Goal: Information Seeking & Learning: Learn about a topic

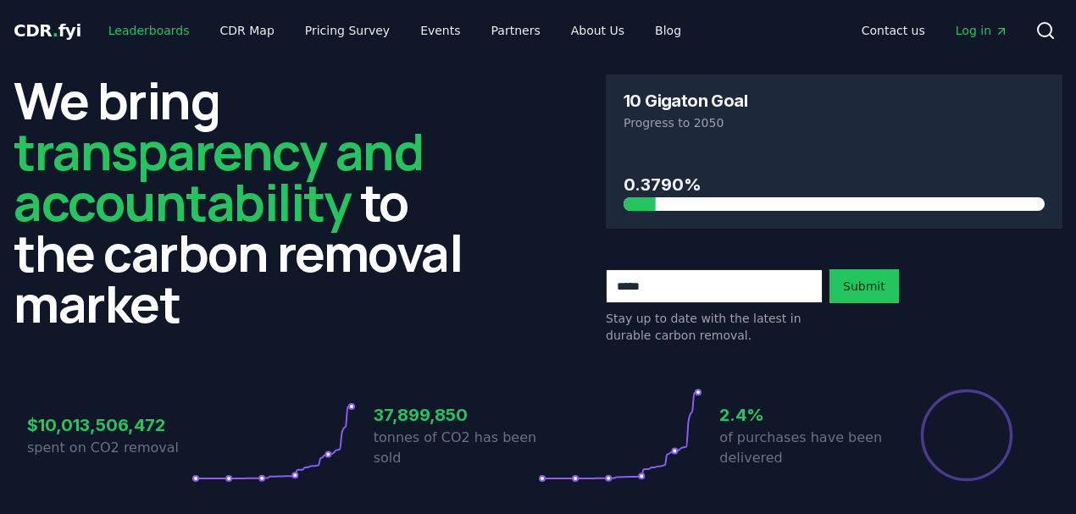
click at [146, 25] on link "Leaderboards" at bounding box center [149, 30] width 108 height 31
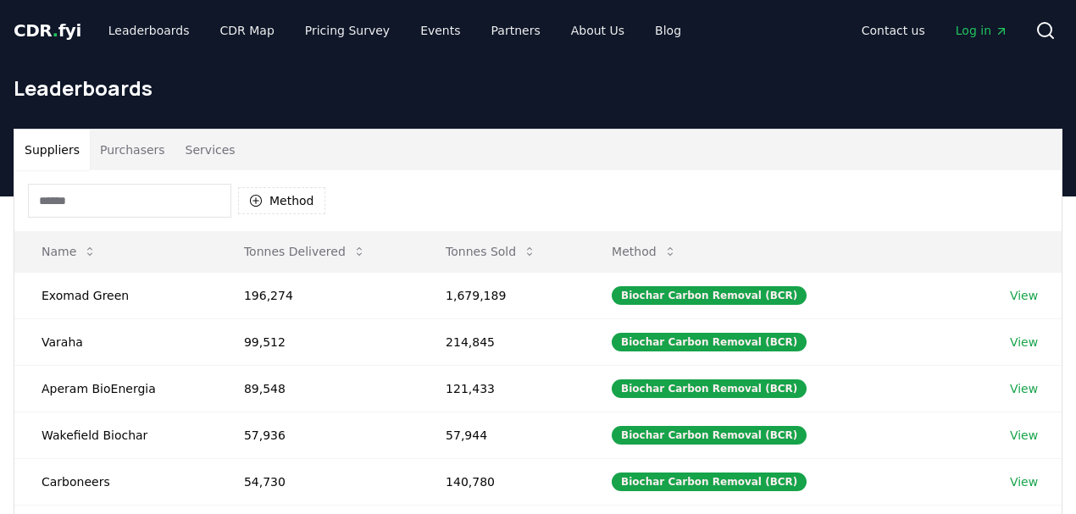
click at [100, 203] on input at bounding box center [129, 201] width 203 height 34
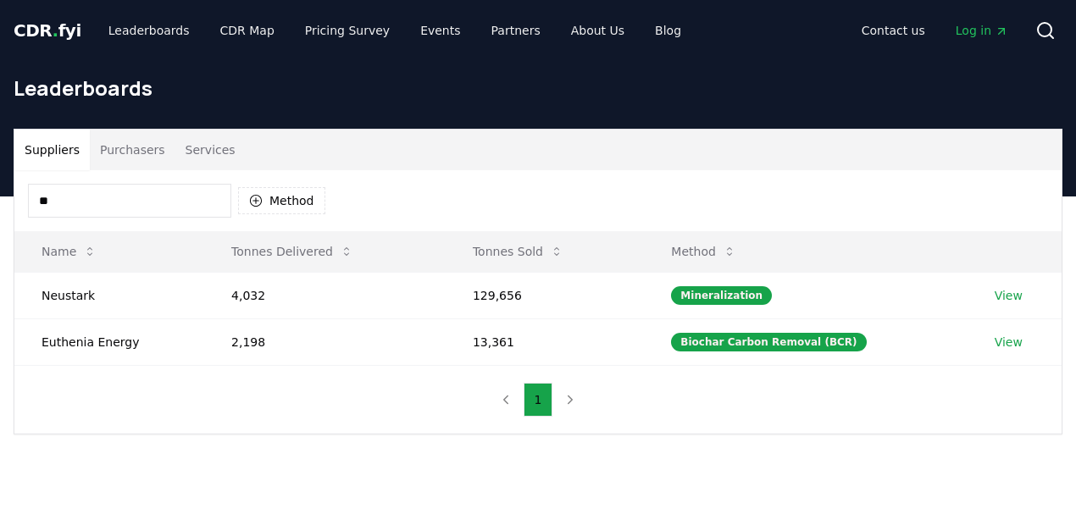
type input "*"
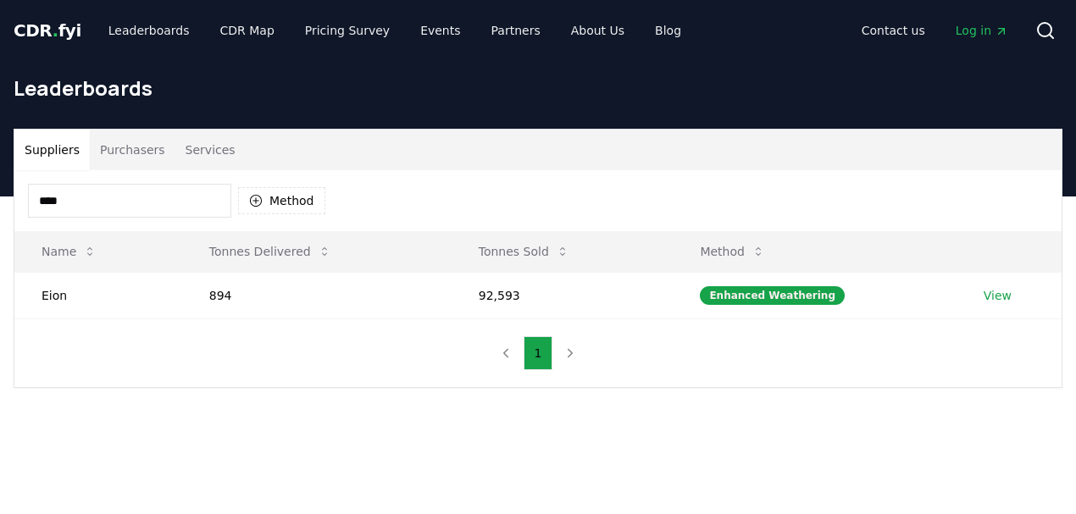
type input "****"
click at [1003, 296] on link "View" at bounding box center [998, 295] width 28 height 17
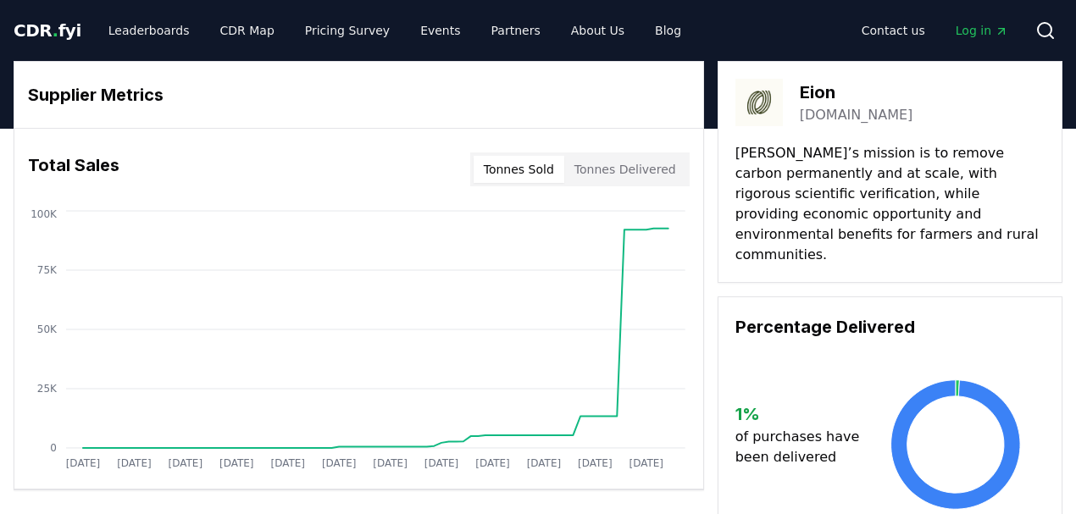
click at [514, 166] on button "Tonnes Sold" at bounding box center [519, 169] width 91 height 27
click at [651, 169] on button "Tonnes Delivered" at bounding box center [625, 169] width 122 height 27
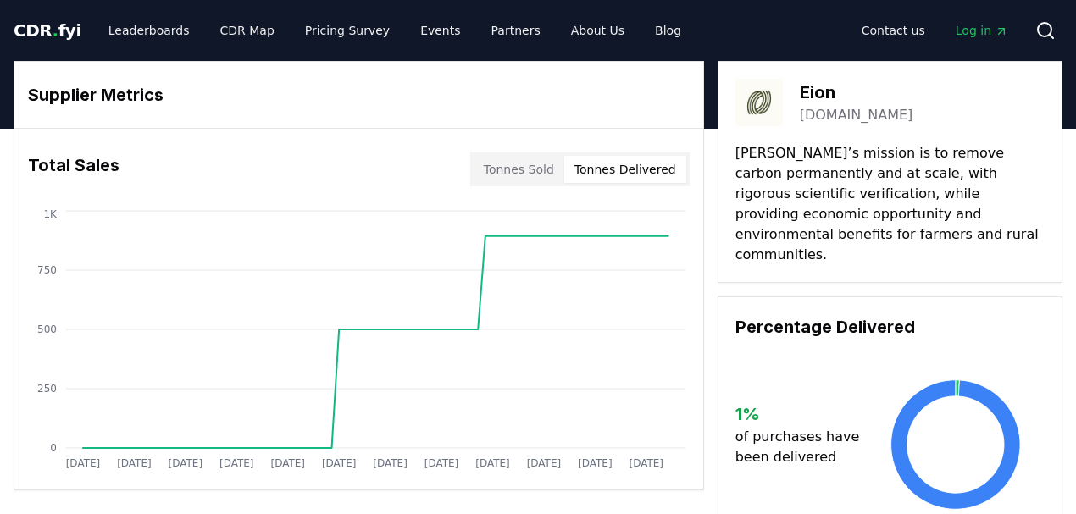
click at [547, 167] on button "Tonnes Sold" at bounding box center [519, 169] width 91 height 27
click at [599, 172] on button "Tonnes Delivered" at bounding box center [625, 169] width 122 height 27
click at [547, 170] on button "Tonnes Sold" at bounding box center [519, 169] width 91 height 27
